Goal: Find specific page/section: Find specific page/section

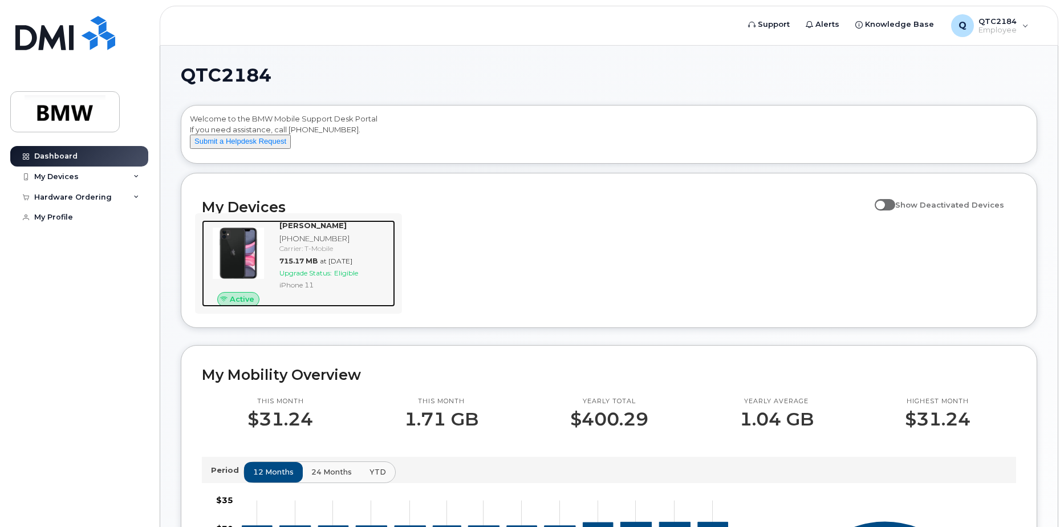
click at [347, 277] on span "Eligible" at bounding box center [346, 273] width 24 height 9
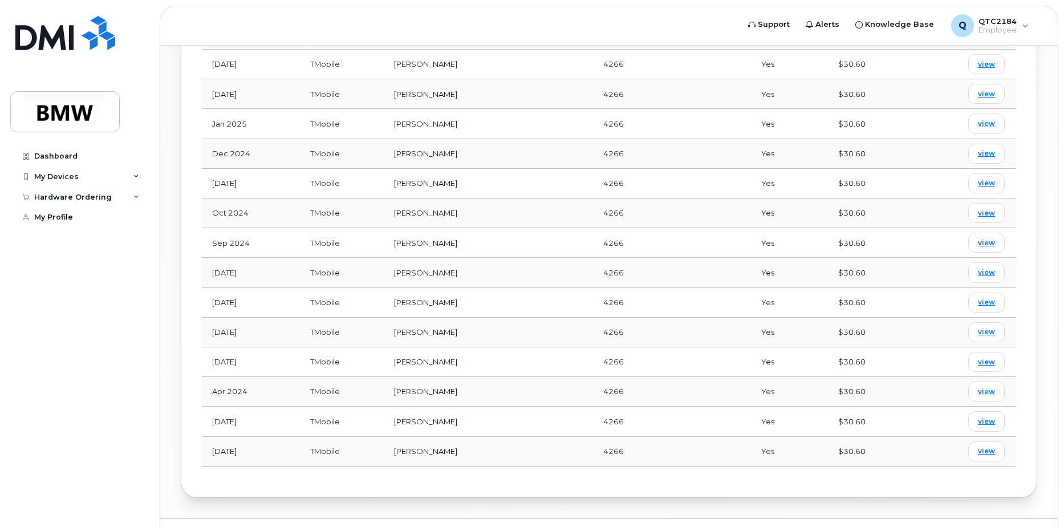
scroll to position [688, 0]
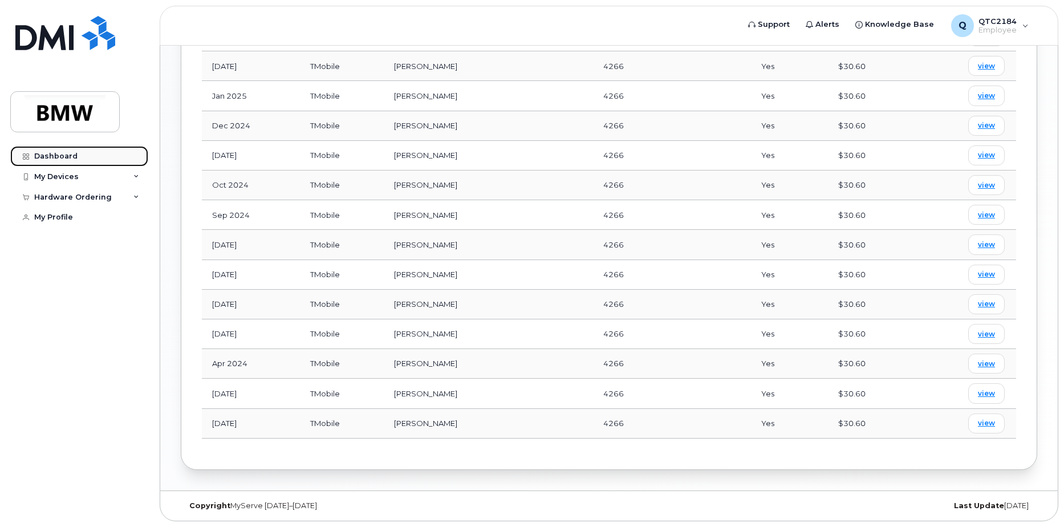
click at [50, 150] on link "Dashboard" at bounding box center [79, 156] width 138 height 21
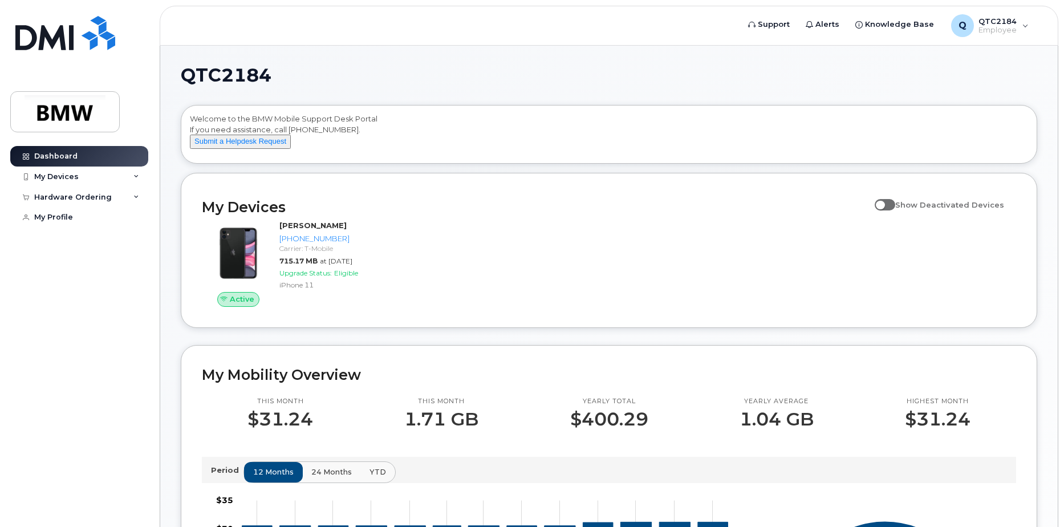
click at [896, 210] on span at bounding box center [885, 204] width 21 height 11
click at [884, 203] on input "Show Deactivated Devices" at bounding box center [879, 198] width 9 height 9
checkbox input "true"
